Goal: Communication & Community: Answer question/provide support

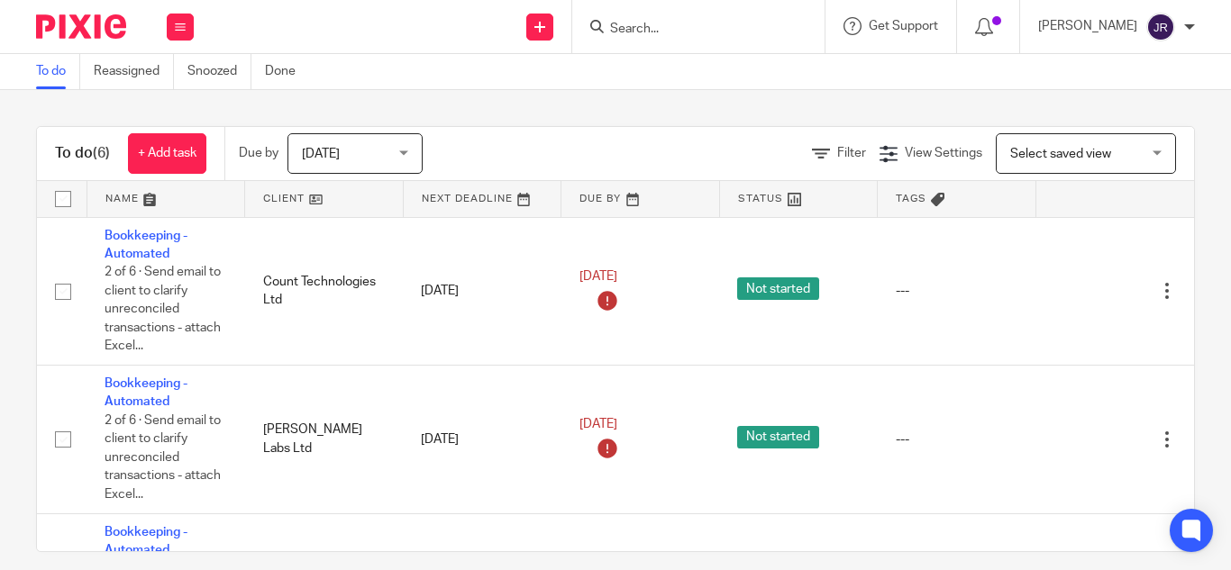
click at [636, 25] on input "Search" at bounding box center [689, 30] width 162 height 16
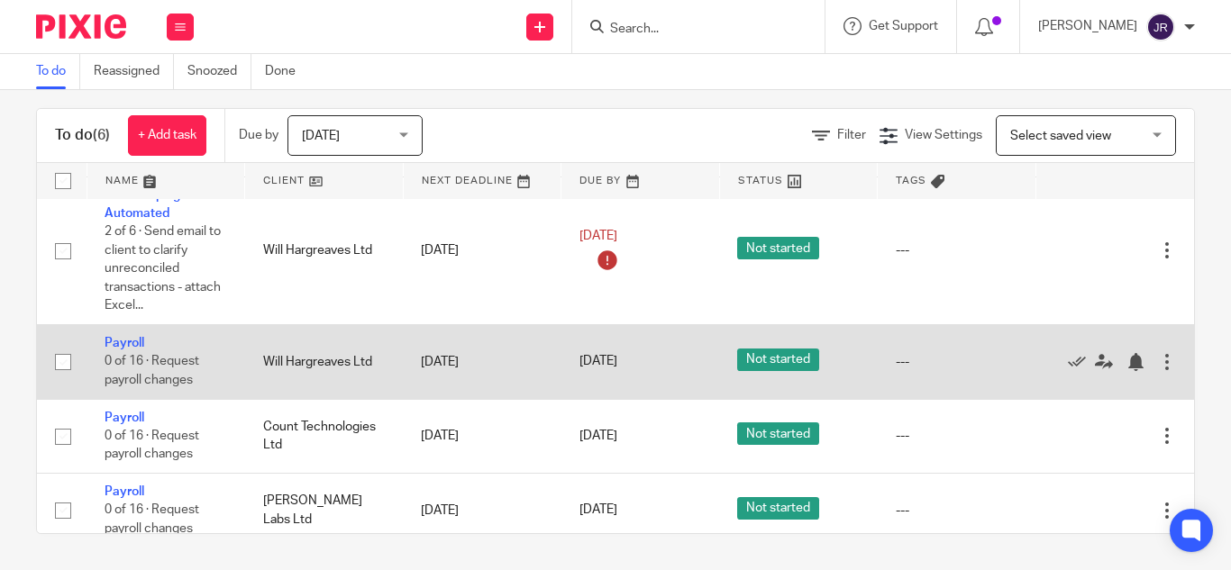
scroll to position [346, 0]
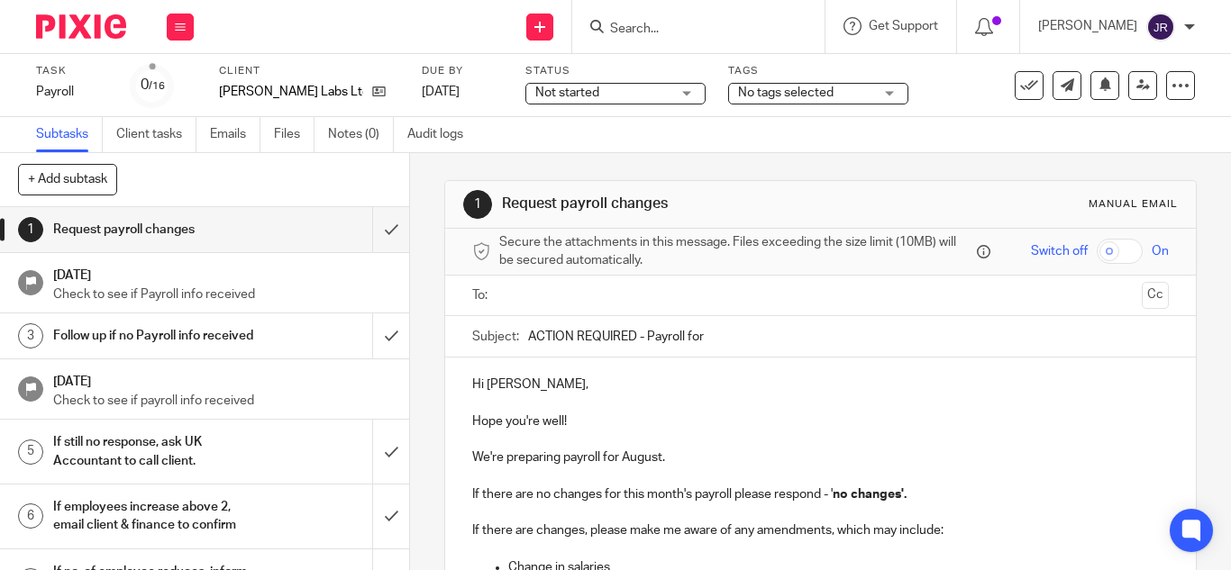
click at [704, 334] on input "ACTION REQUIRED - Payroll for" at bounding box center [848, 336] width 641 height 41
type input "ACTION REQUIRED - Payroll for [DATE]"
click at [647, 400] on p at bounding box center [820, 403] width 697 height 18
click at [607, 303] on input "text" at bounding box center [819, 296] width 628 height 21
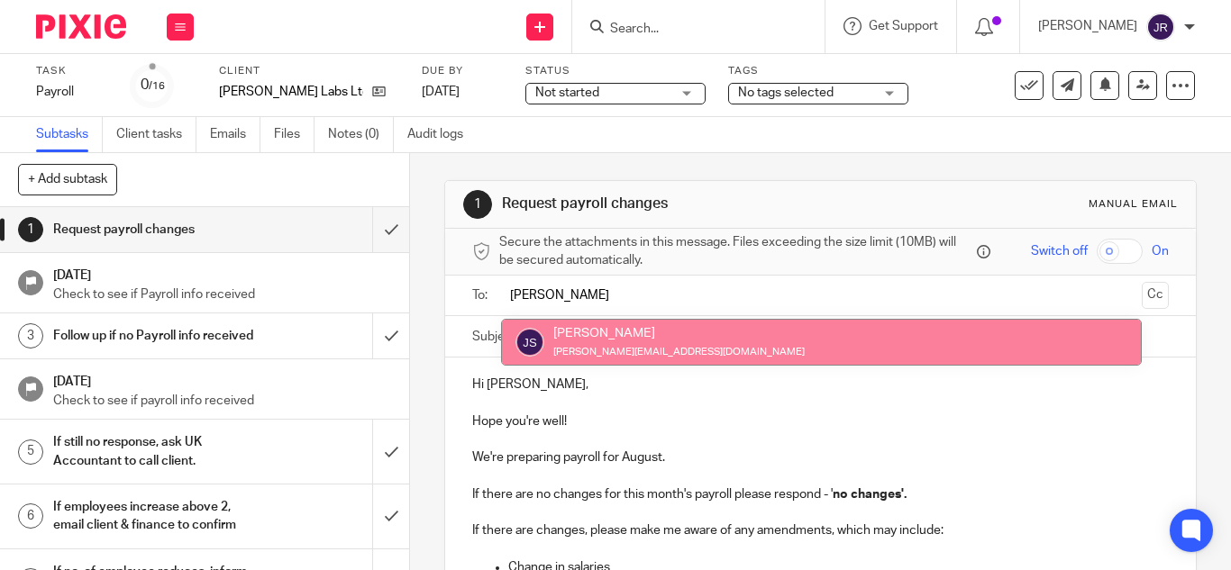
type input "jos"
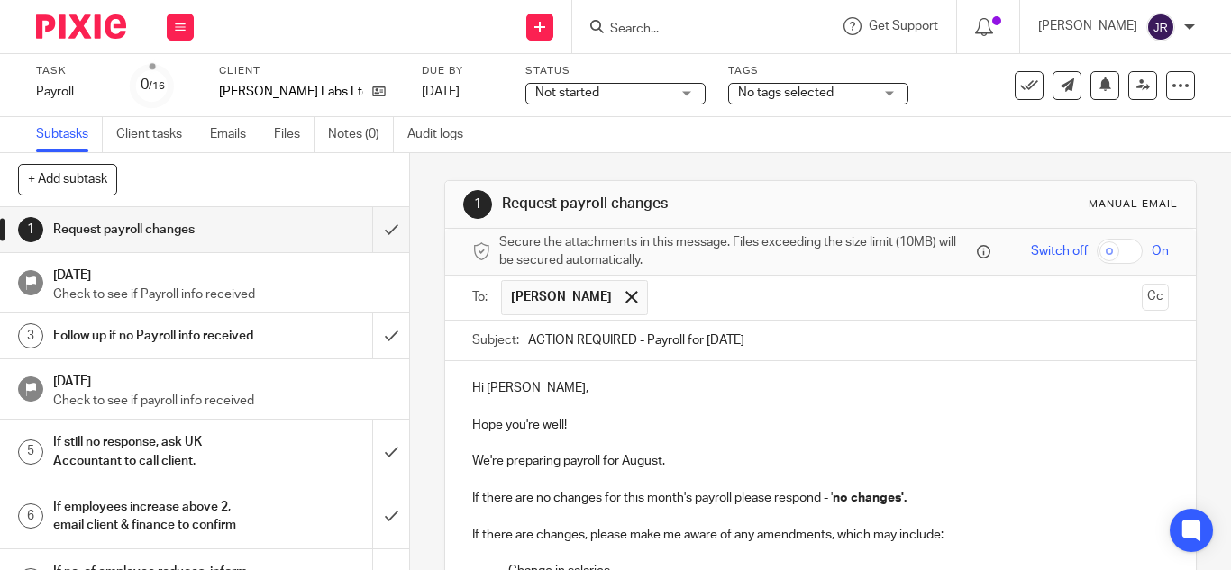
click at [1113, 293] on ul "Joseph Michael Savidge" at bounding box center [821, 298] width 641 height 44
click at [1142, 296] on button "Cc" at bounding box center [1155, 297] width 27 height 27
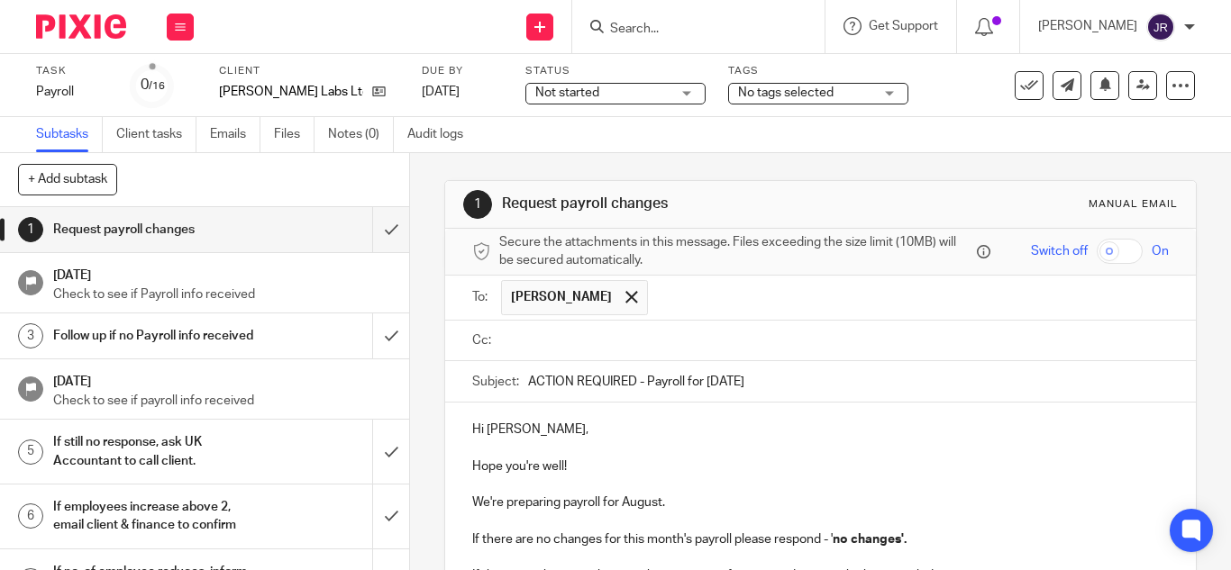
type input "l"
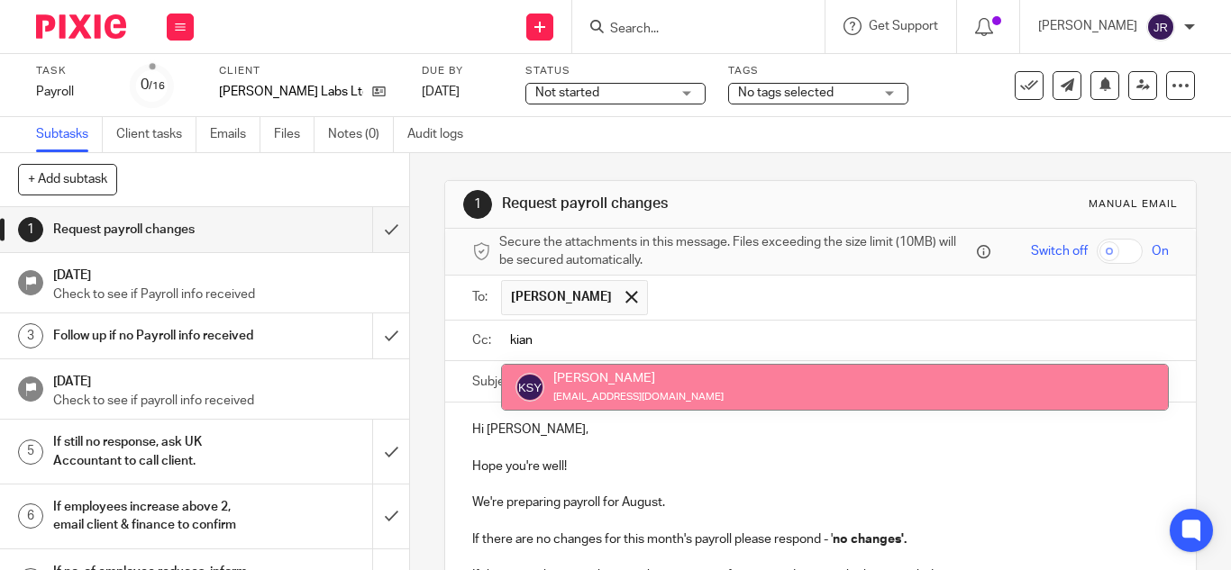
type input "kian"
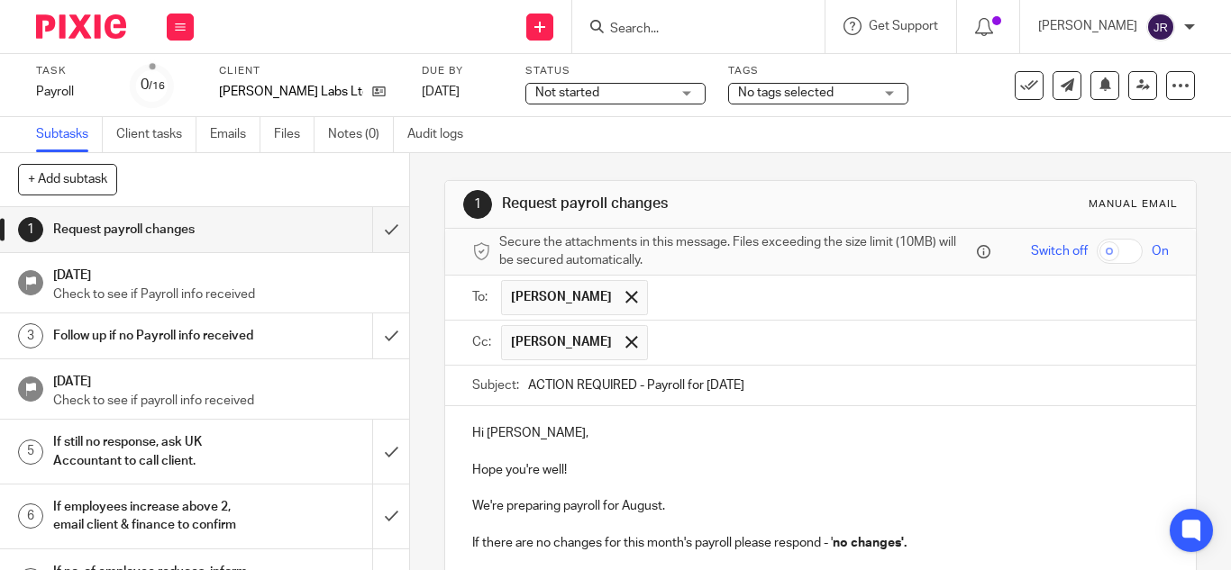
click at [737, 358] on input "text" at bounding box center [909, 342] width 505 height 35
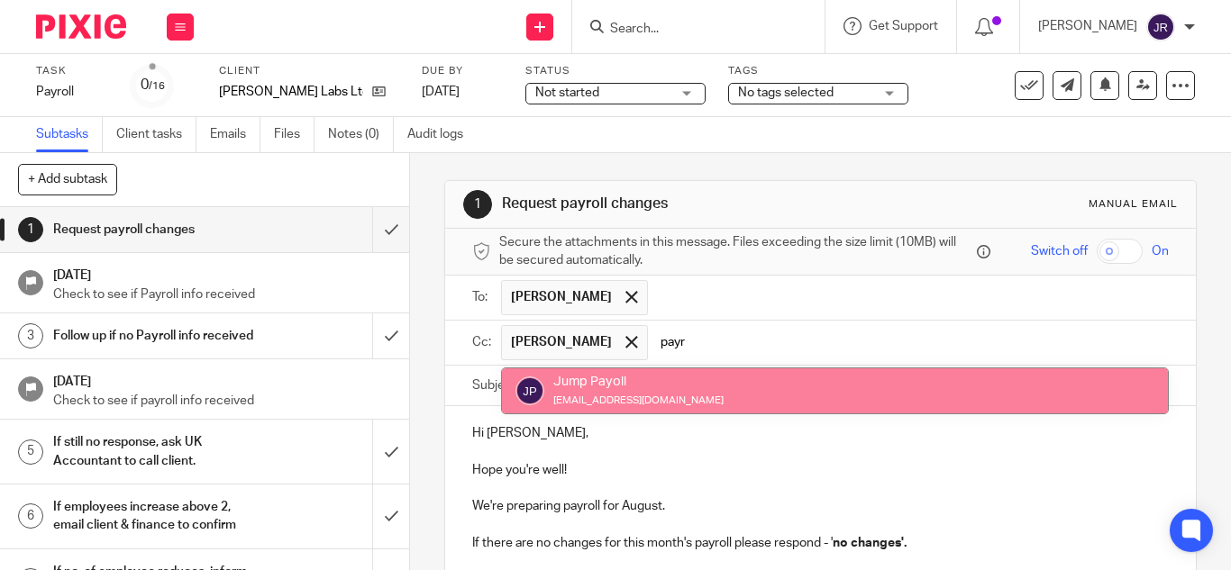
type input "payr"
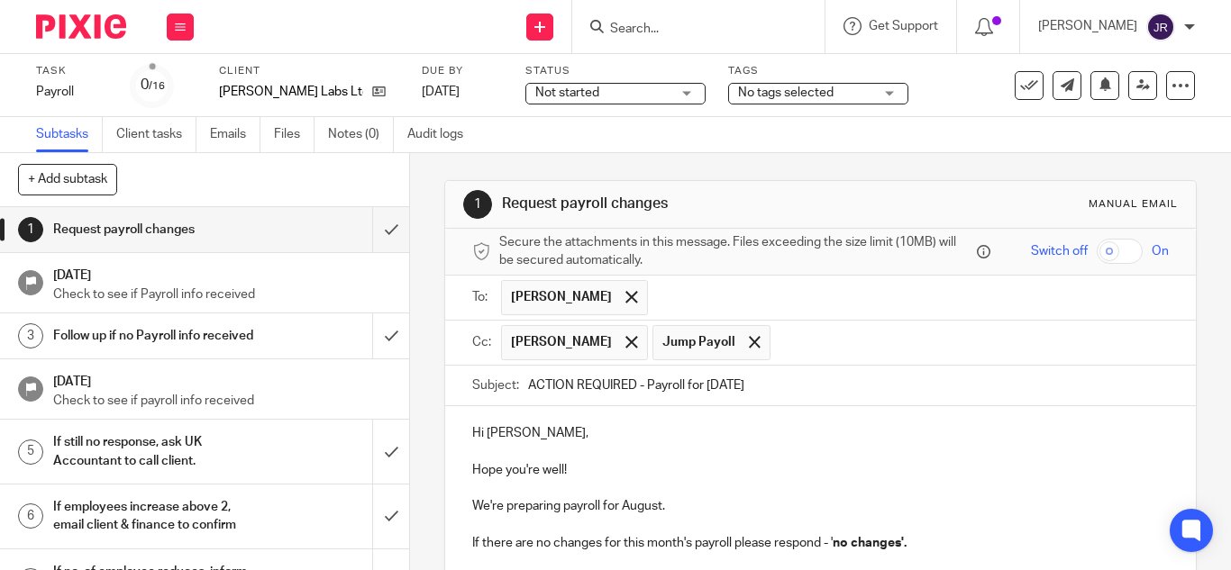
click at [652, 462] on p "Hope you're well!" at bounding box center [820, 470] width 697 height 18
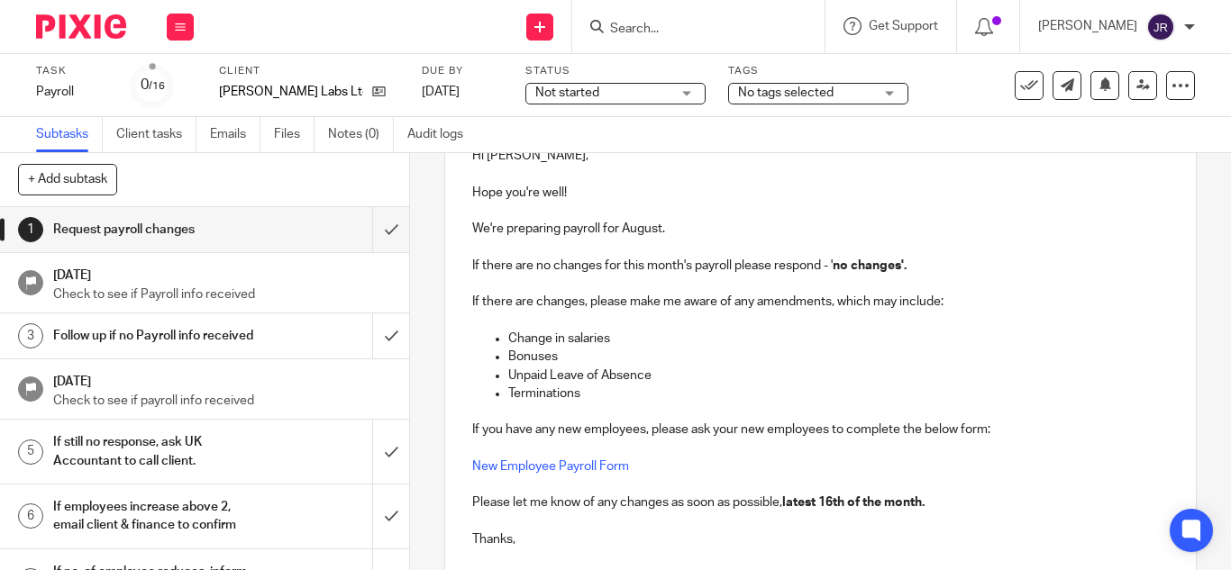
scroll to position [431, 0]
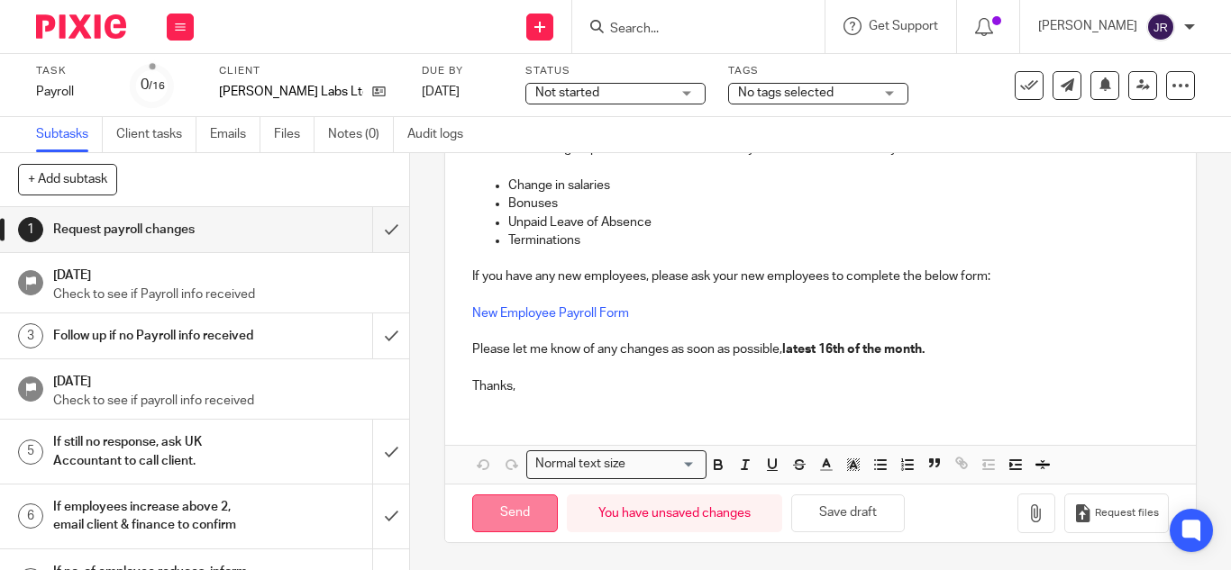
click at [492, 511] on input "Send" at bounding box center [515, 514] width 86 height 39
type input "Sent"
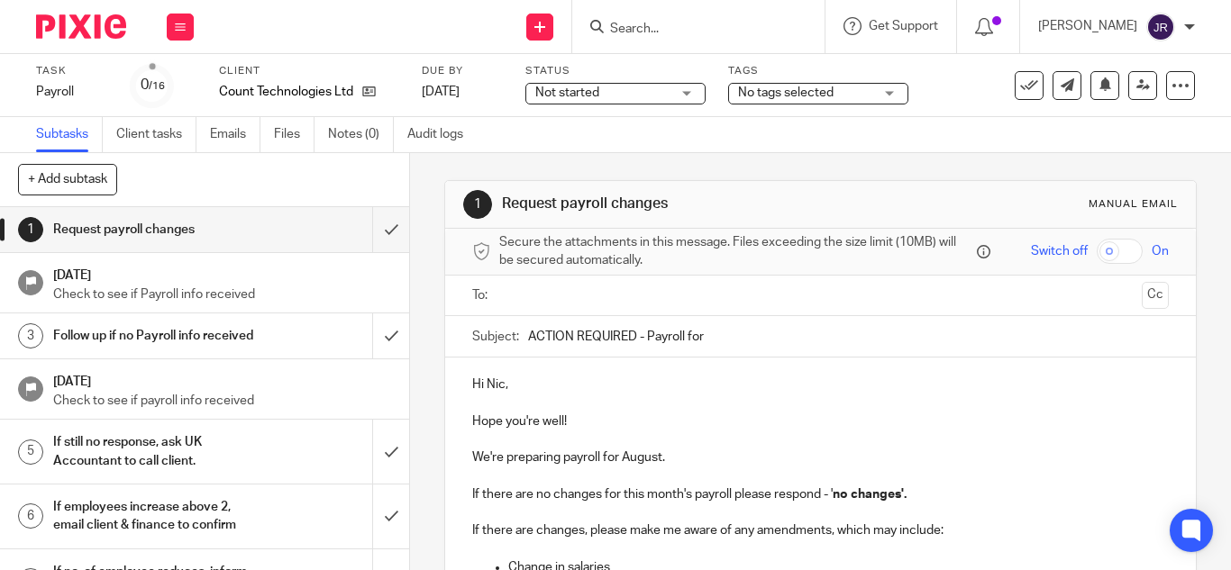
click at [728, 329] on input "ACTION REQUIRED - Payroll for" at bounding box center [848, 336] width 641 height 41
type input "ACTION REQUIRED - Payroll for [DATE]"
click at [689, 378] on p "Hi Nic," at bounding box center [820, 385] width 697 height 18
click at [624, 289] on input "text" at bounding box center [819, 296] width 628 height 21
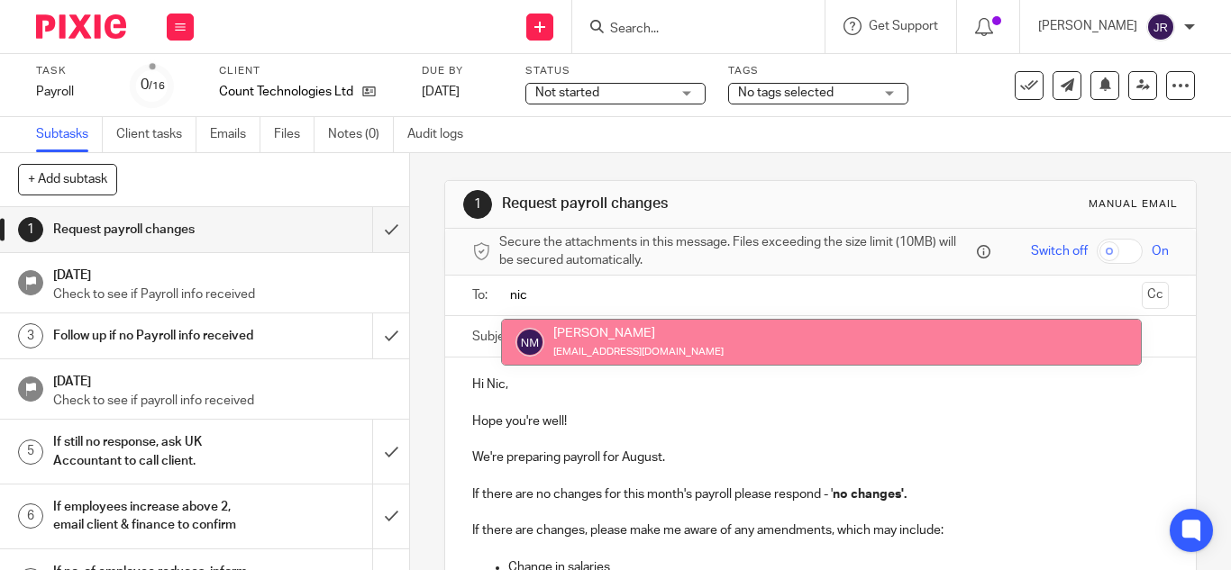
type input "nic"
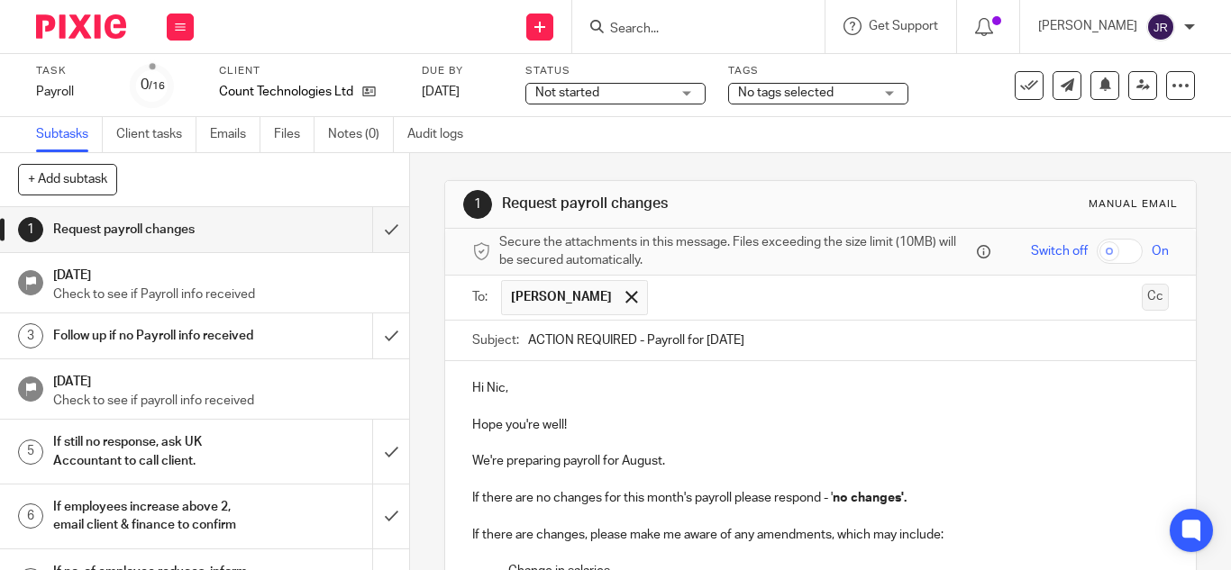
click at [1142, 305] on button "Cc" at bounding box center [1155, 297] width 27 height 27
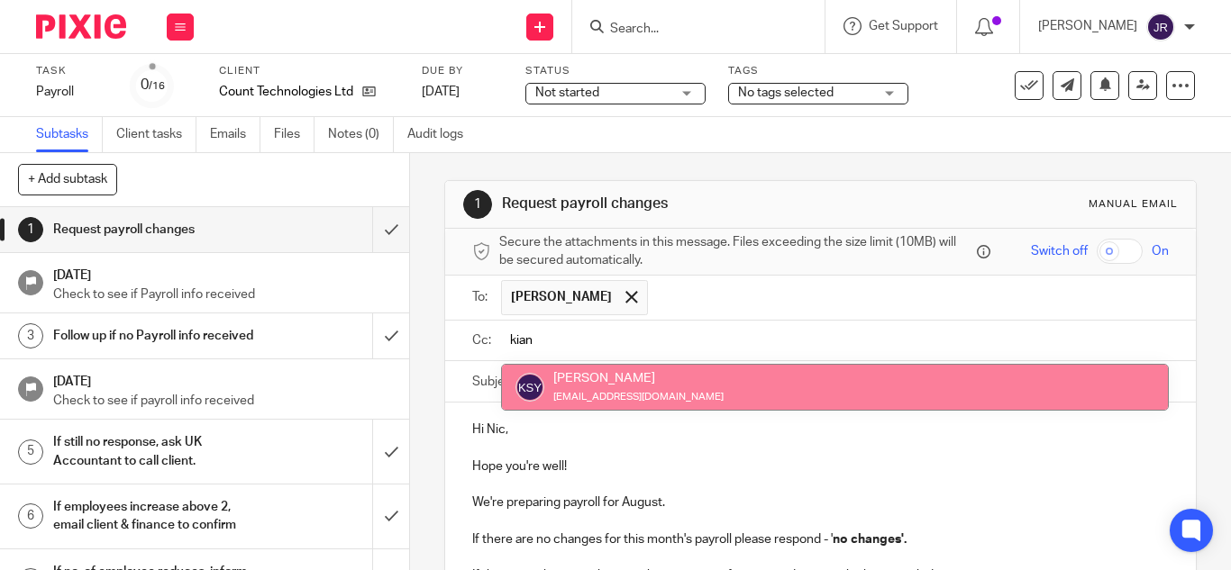
type input "kian"
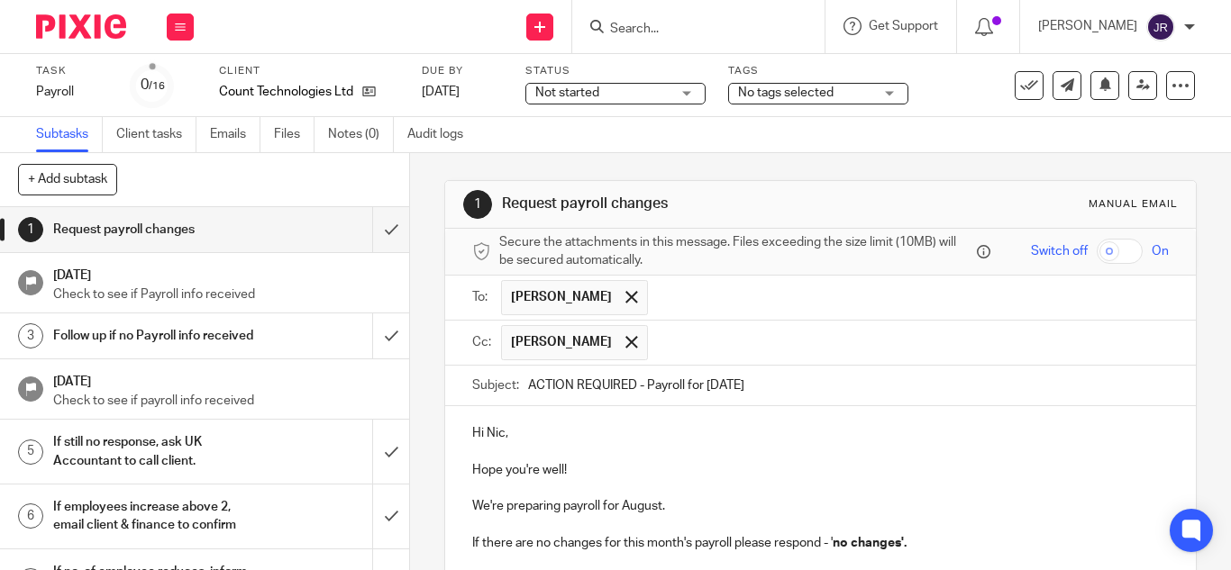
click at [833, 332] on input "text" at bounding box center [909, 342] width 505 height 35
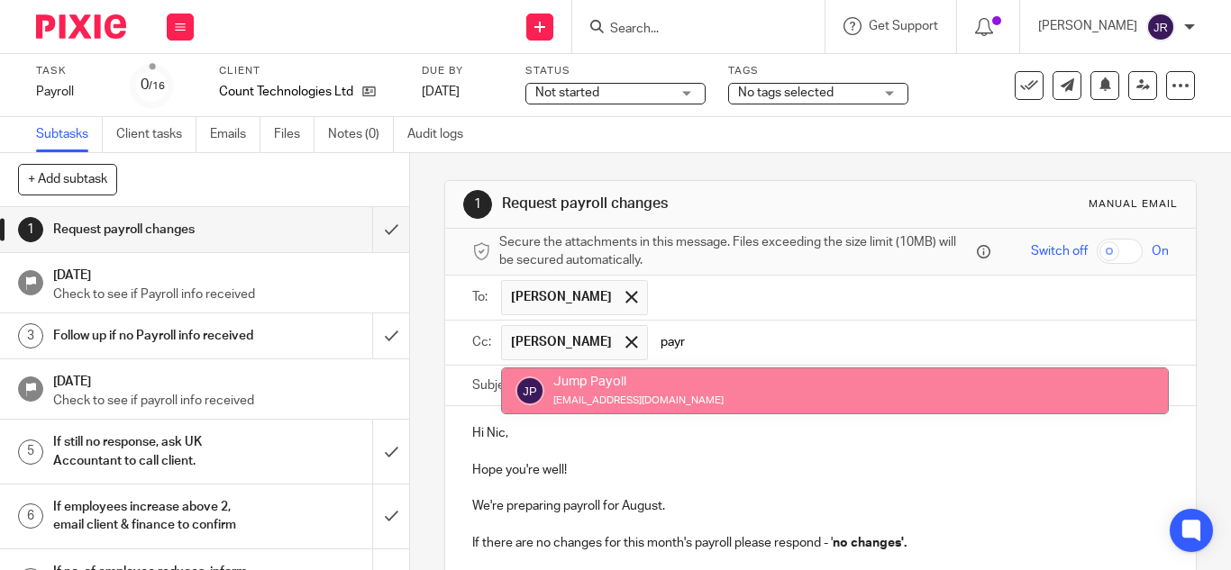
type input "payr"
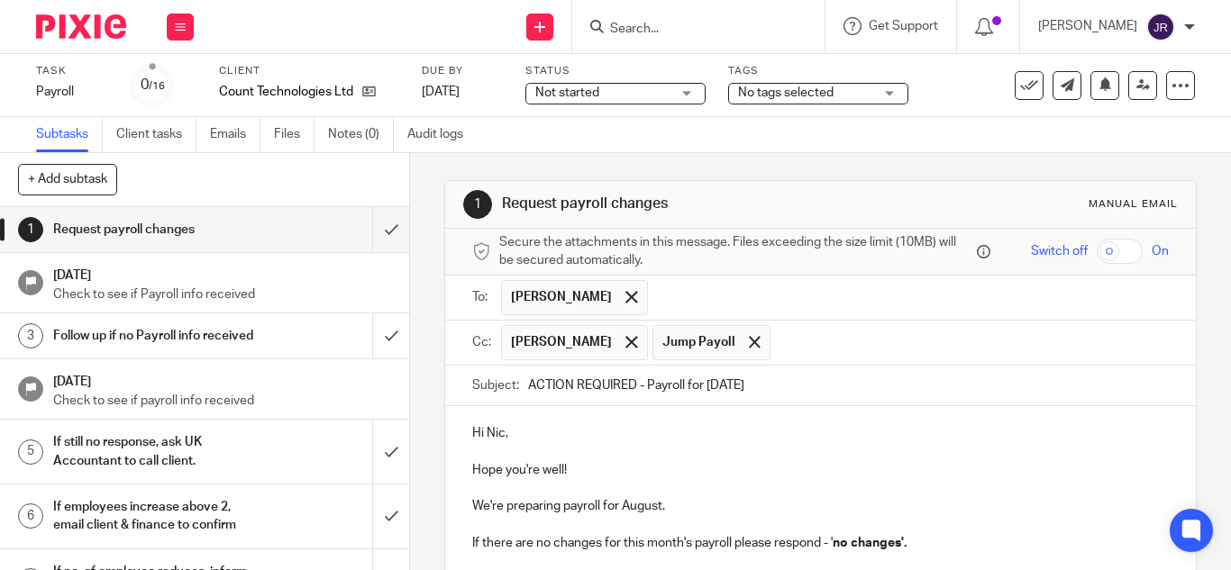
click at [776, 461] on p "Hope you're well!" at bounding box center [820, 470] width 697 height 18
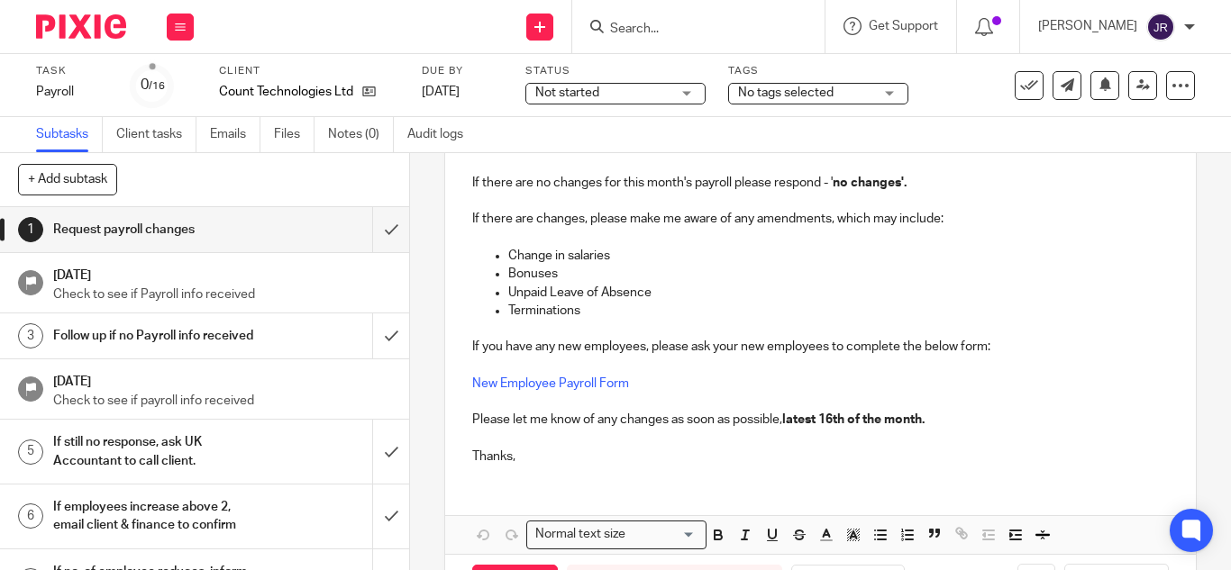
scroll to position [431, 0]
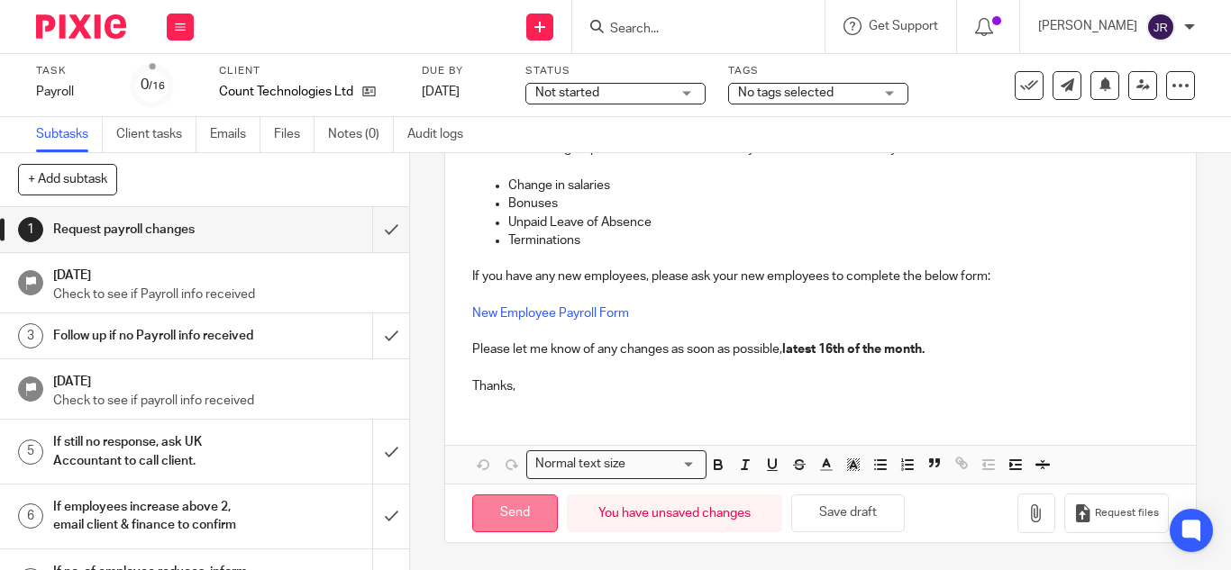
click at [528, 511] on input "Send" at bounding box center [515, 514] width 86 height 39
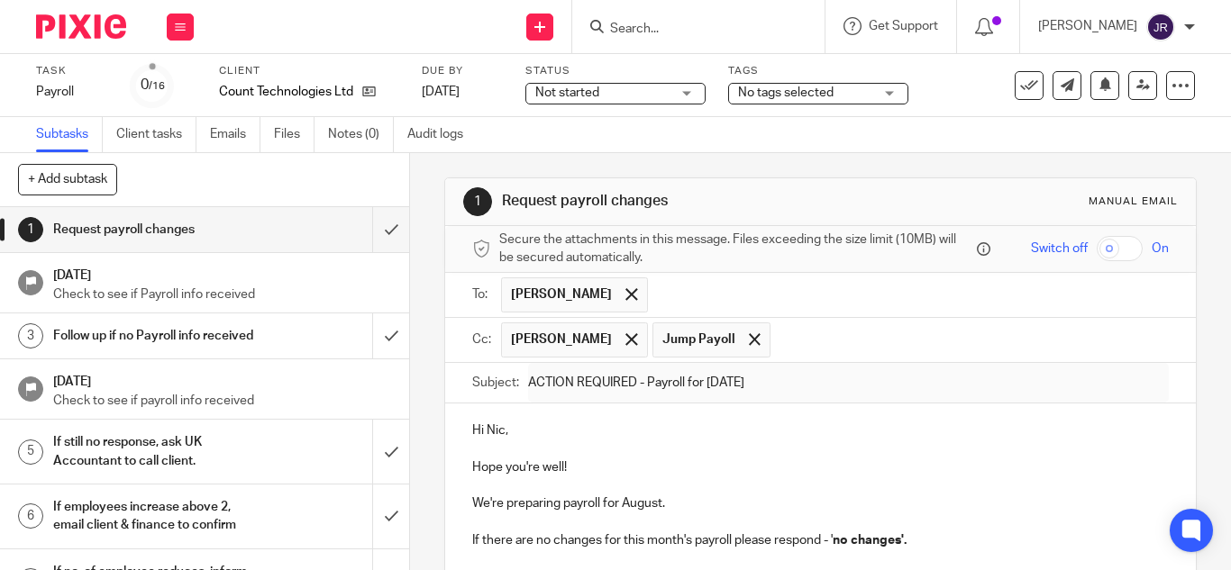
scroll to position [0, 0]
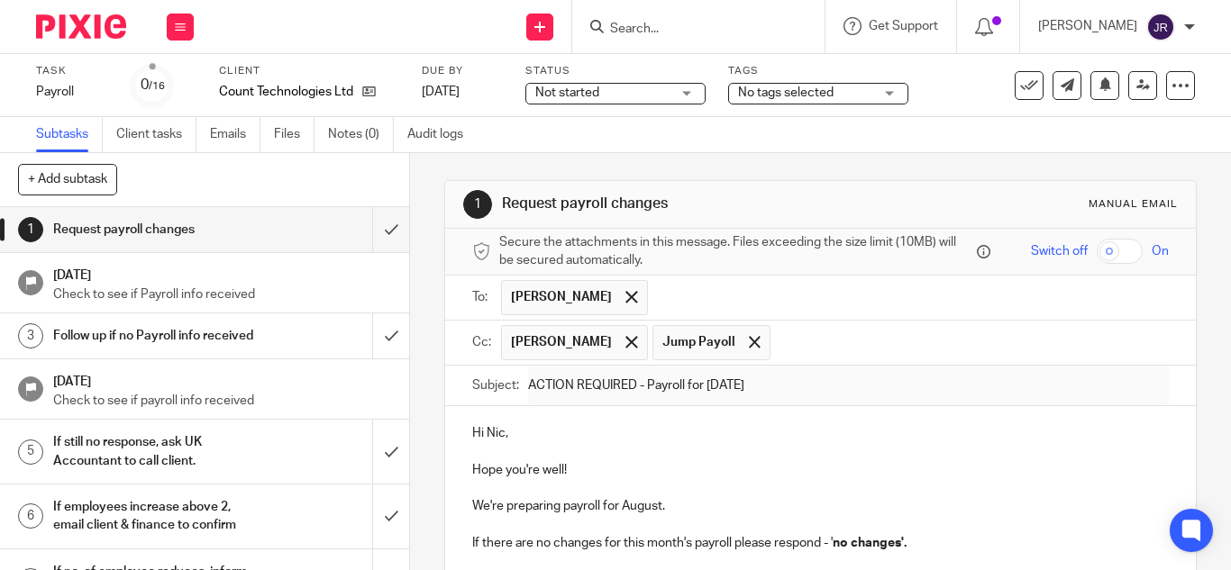
type input "Sent"
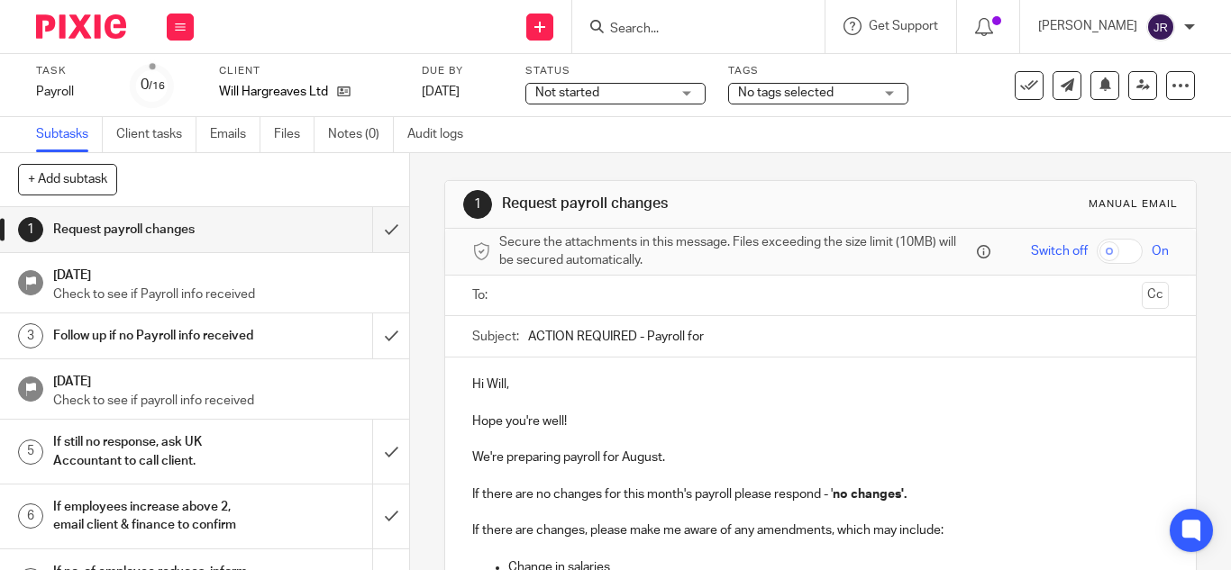
click at [714, 336] on input "ACTION REQUIRED - Payroll for" at bounding box center [848, 336] width 641 height 41
type input "ACTION REQUIRED - Payroll for [DATE]"
click at [671, 306] on ul at bounding box center [821, 296] width 641 height 30
click at [671, 299] on input "text" at bounding box center [819, 296] width 628 height 21
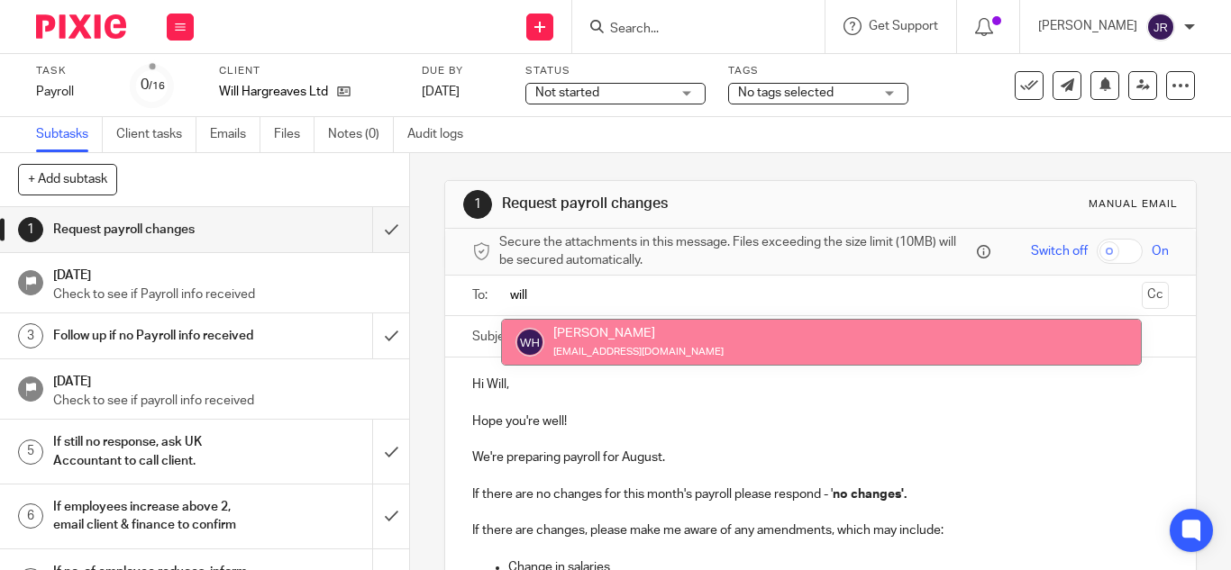
type input "will"
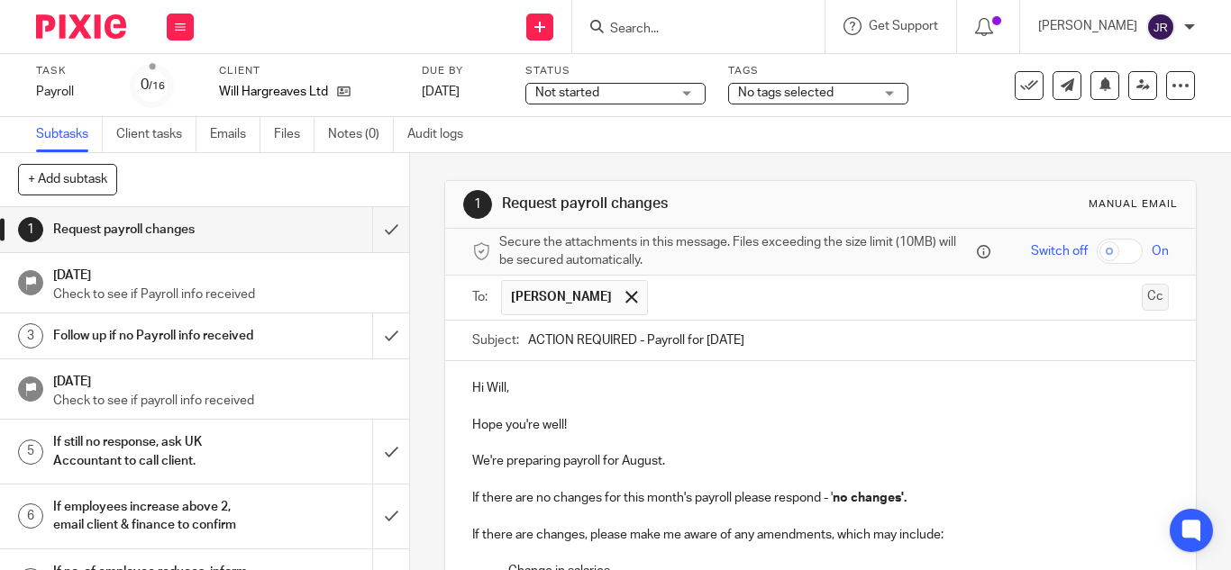
click at [1142, 294] on button "Cc" at bounding box center [1155, 297] width 27 height 27
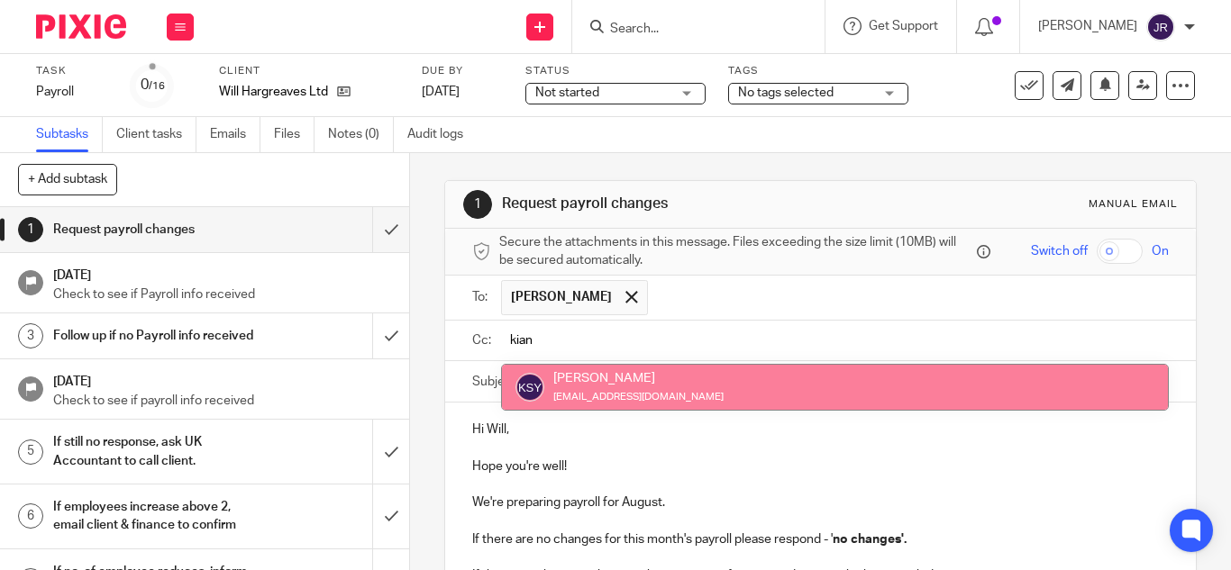
type input "kian"
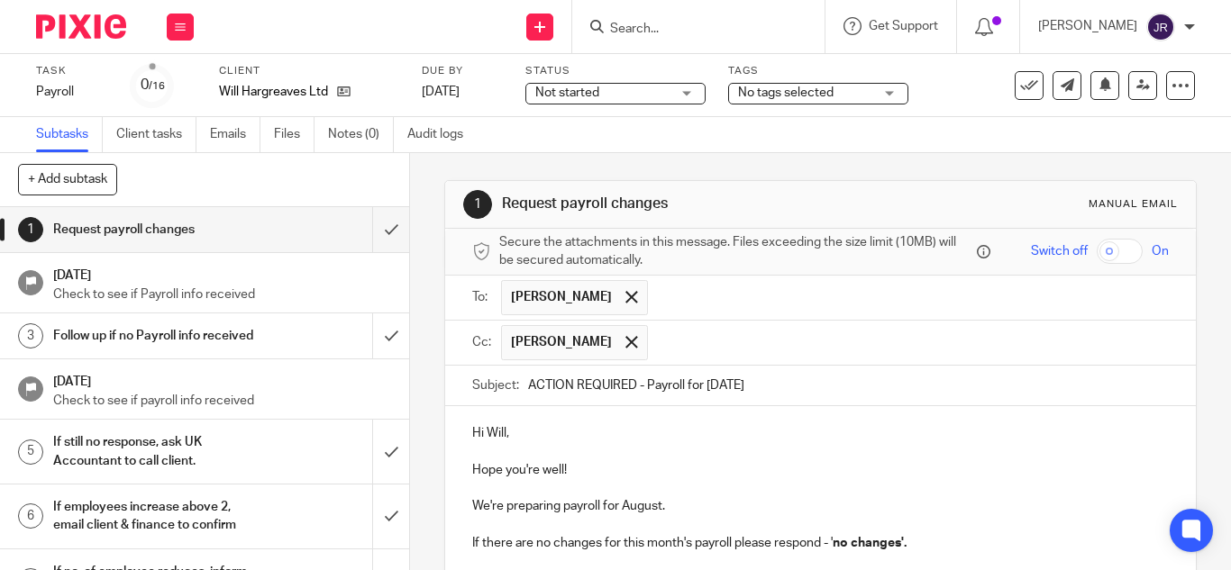
click at [767, 337] on input "text" at bounding box center [909, 342] width 505 height 35
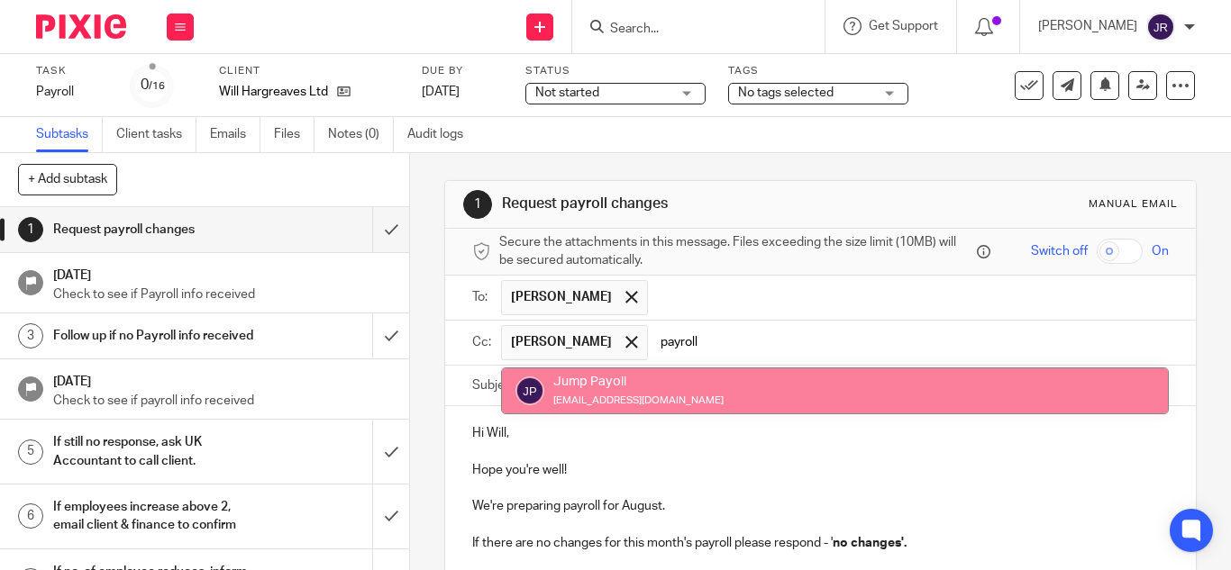
type input "payroll"
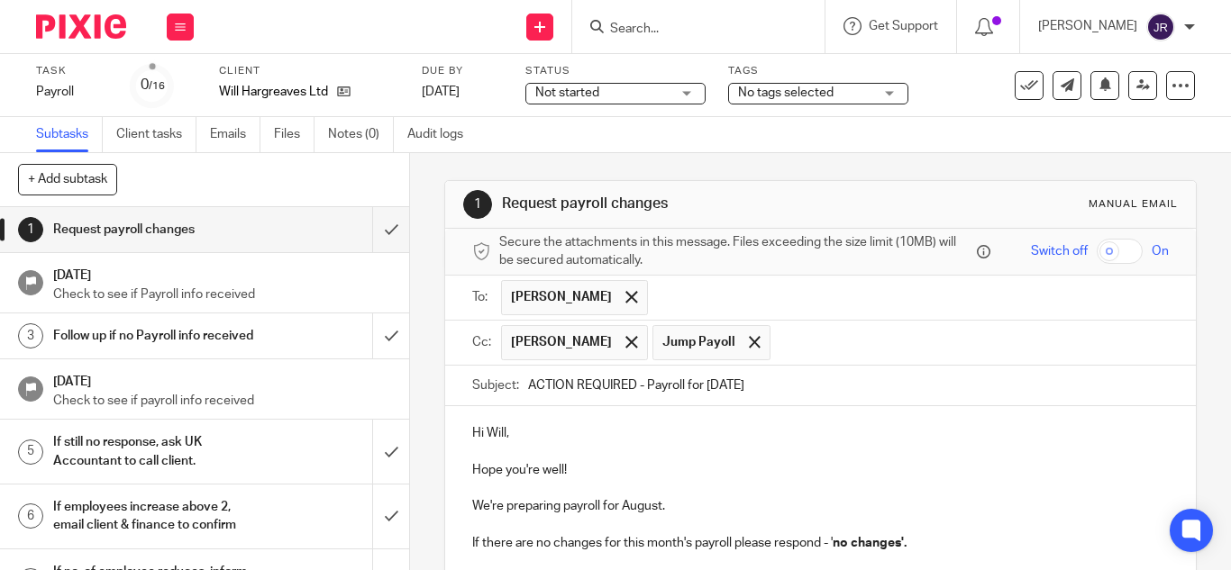
click at [734, 449] on p at bounding box center [820, 452] width 697 height 18
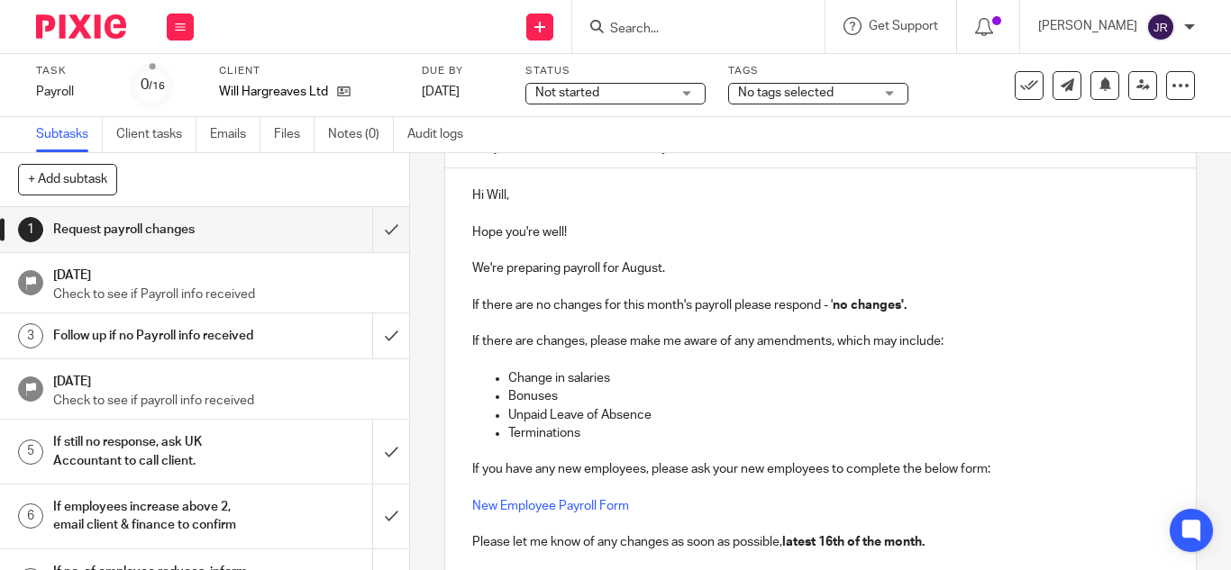
scroll to position [241, 0]
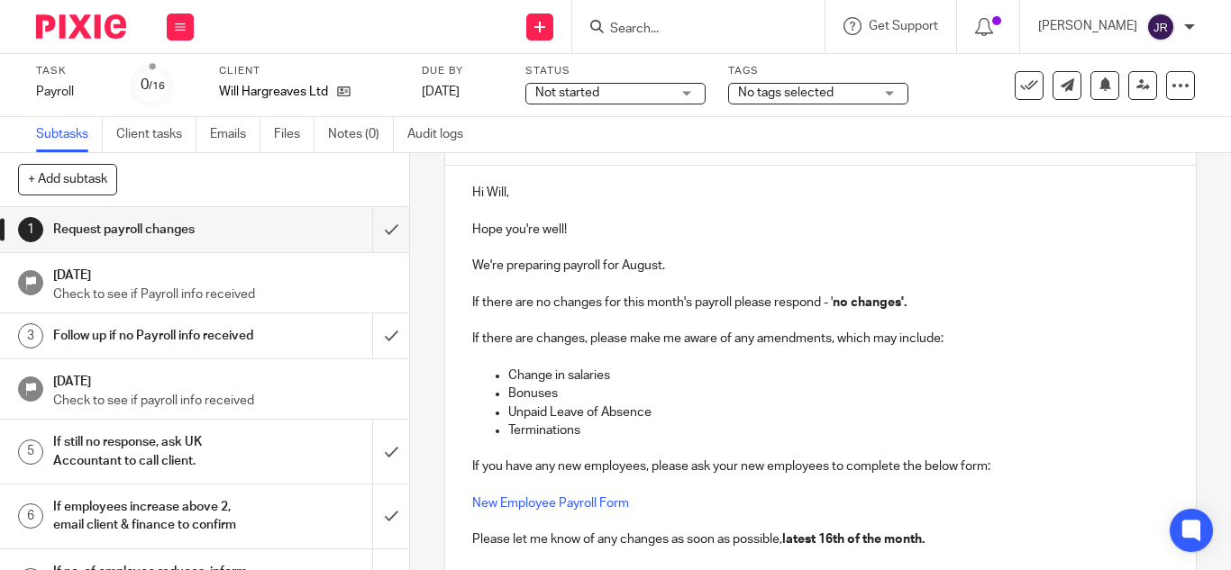
click at [709, 227] on p "Hope you're well!" at bounding box center [820, 230] width 697 height 18
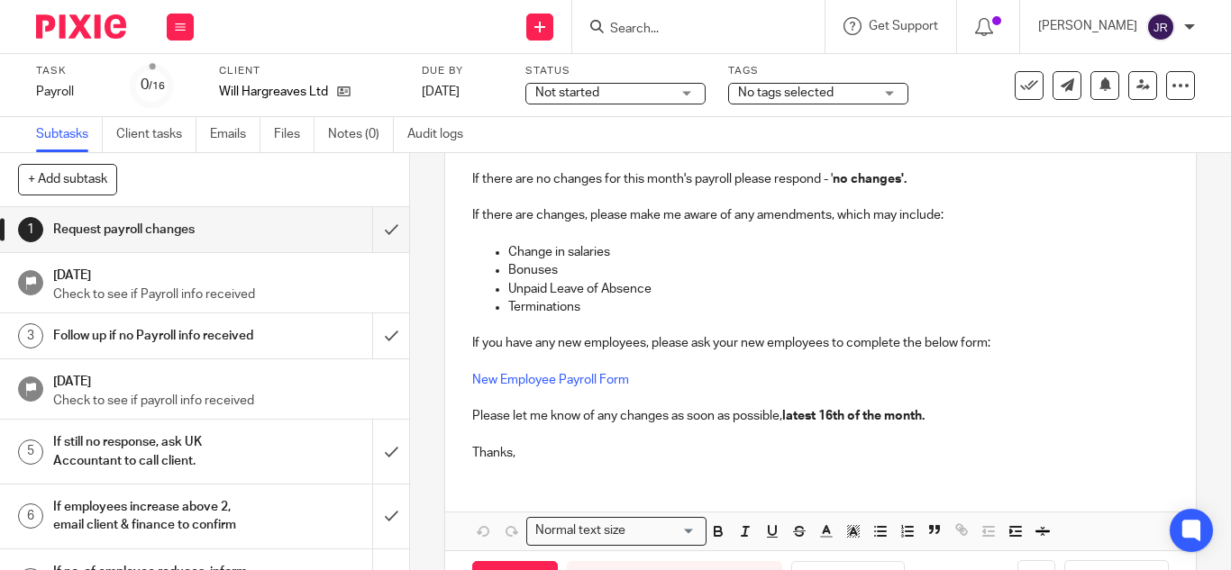
scroll to position [431, 0]
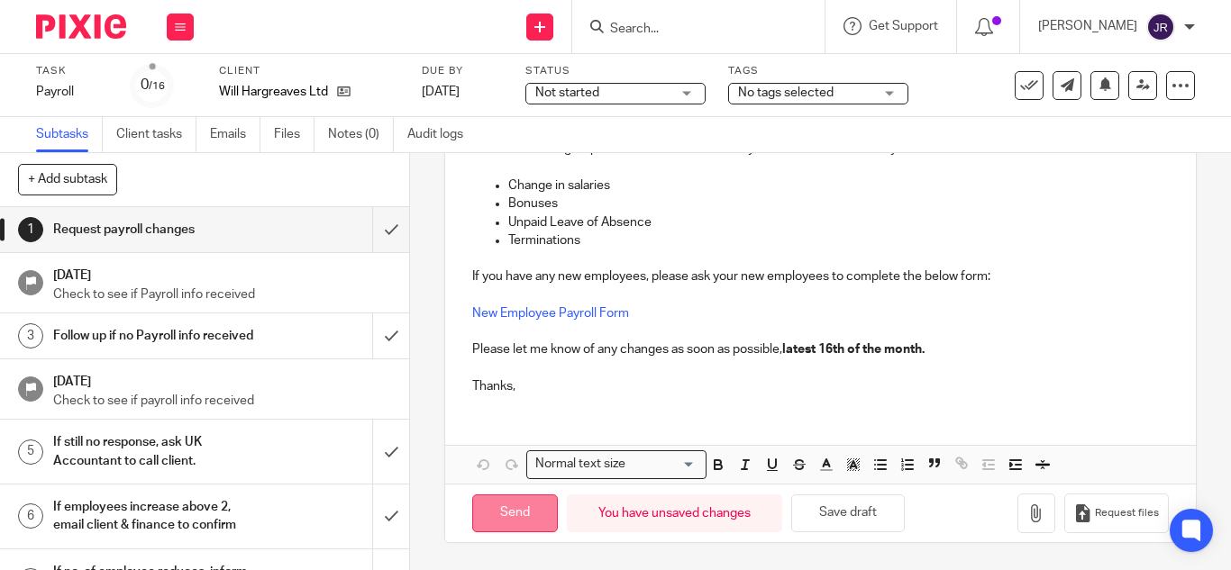
click at [501, 506] on input "Send" at bounding box center [515, 514] width 86 height 39
type input "Sent"
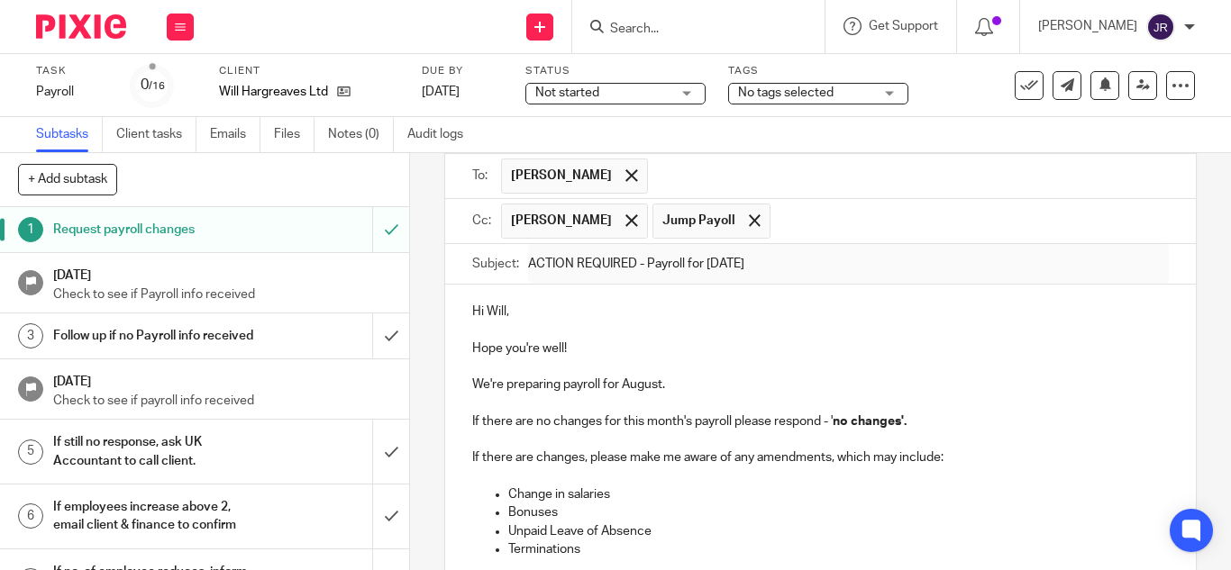
scroll to position [100, 0]
